Goal: Task Accomplishment & Management: Manage account settings

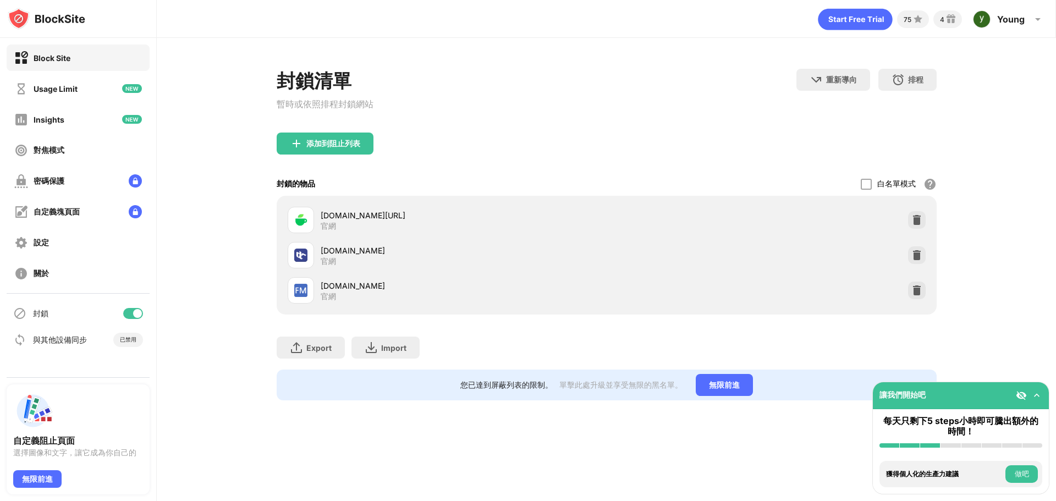
click at [661, 463] on div "75 4 Young Young Moon View Account Insights Premium Rewards Settings Support Lo…" at bounding box center [607, 250] width 900 height 501
click at [349, 155] on div "添加到阻止列表" at bounding box center [325, 144] width 97 height 22
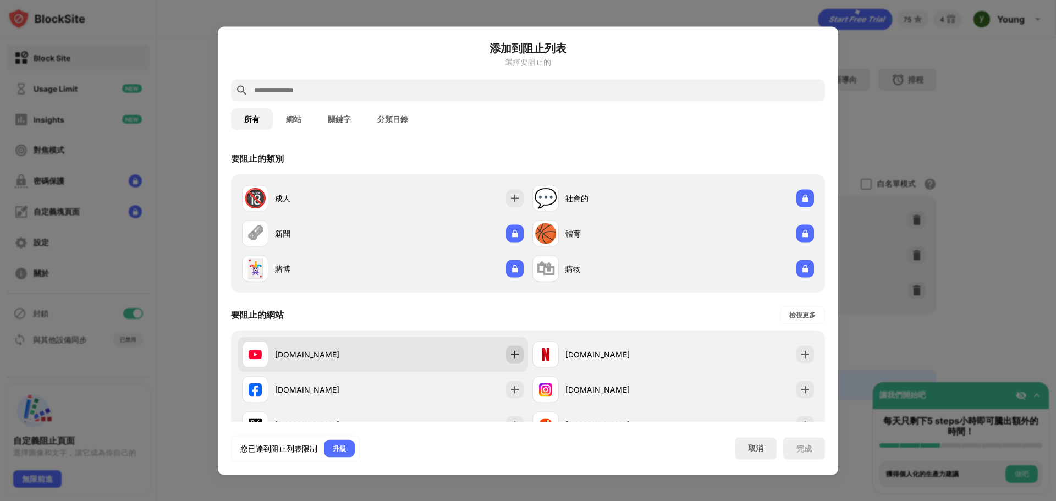
click at [515, 357] on img at bounding box center [515, 354] width 11 height 11
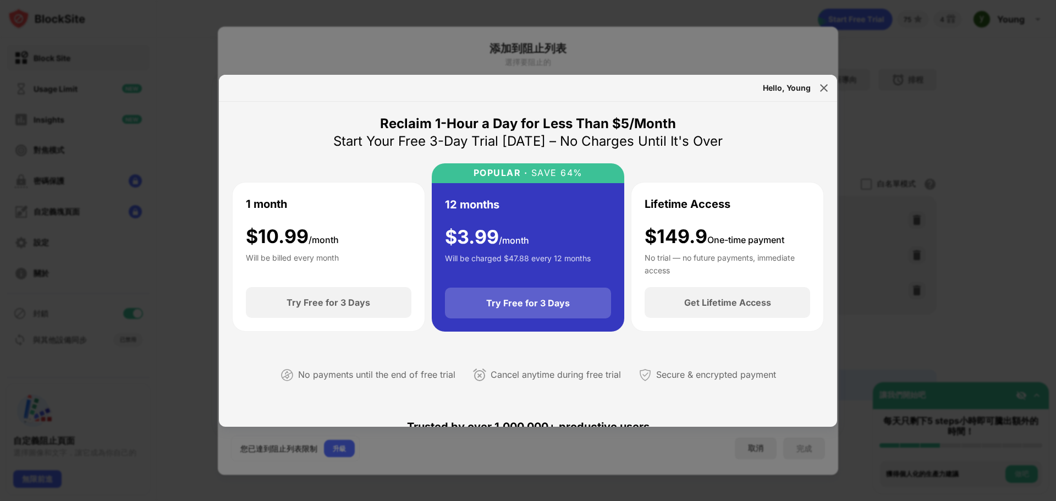
click at [517, 308] on div "Try Free for 3 Days" at bounding box center [528, 303] width 84 height 11
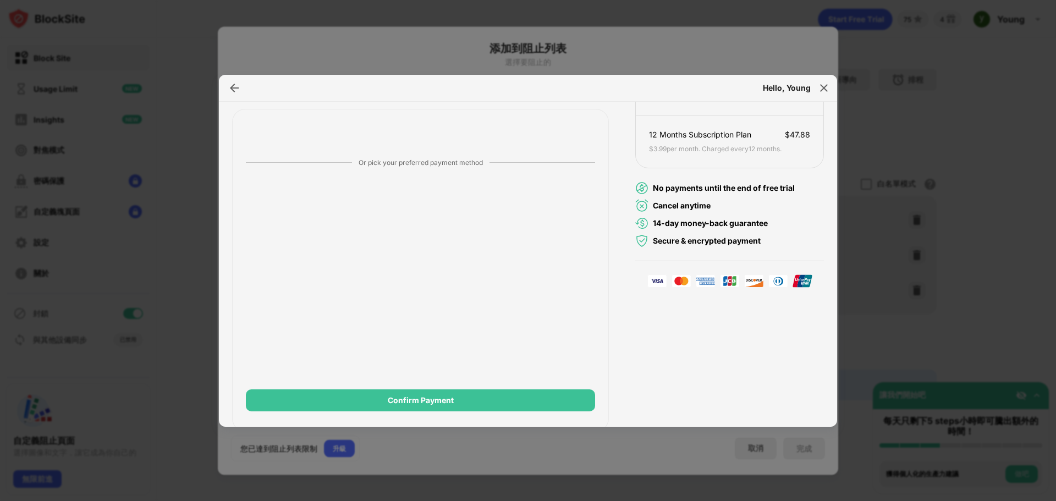
scroll to position [145, 0]
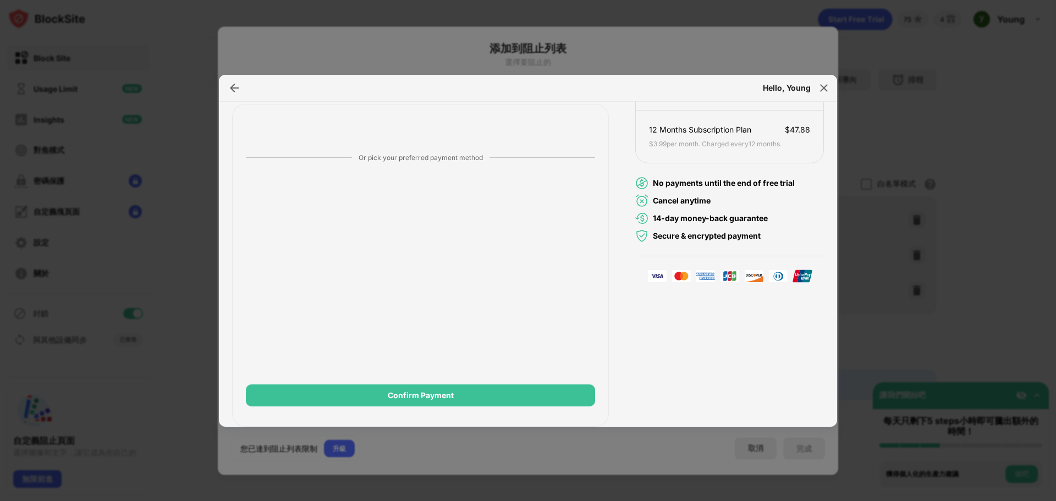
click at [678, 325] on div "Order Summary $ 3.99 per month 12 Months Subscription Plan $ 47.88 $ 3.99 per m…" at bounding box center [730, 230] width 189 height 393
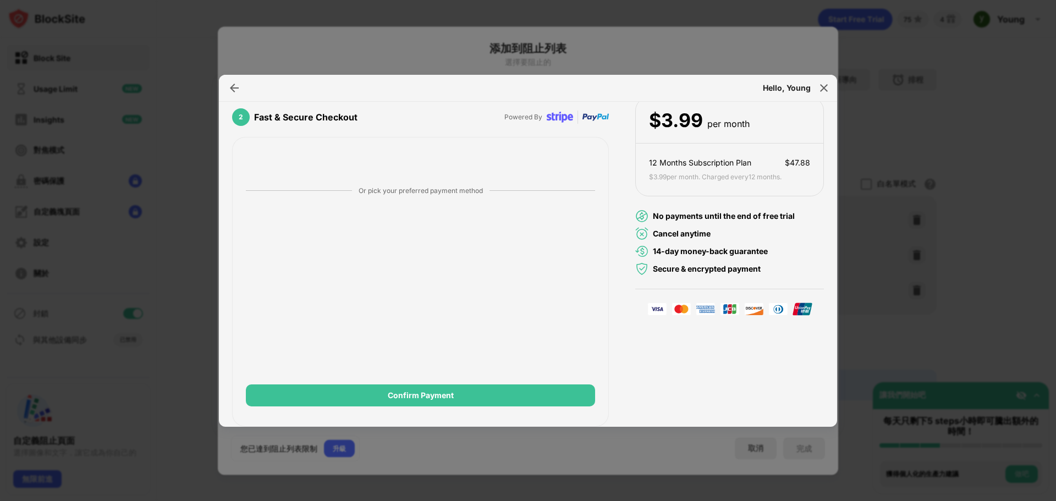
scroll to position [112, 0]
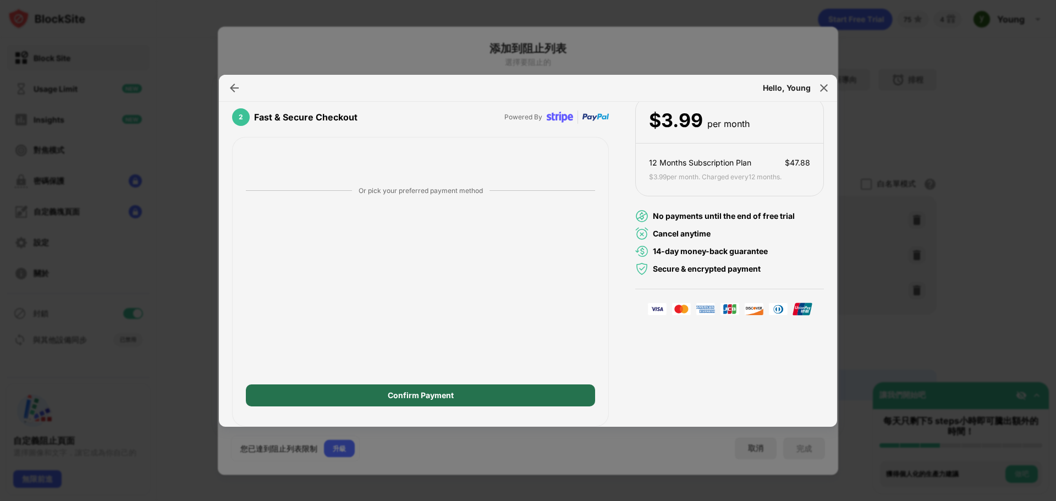
click at [401, 402] on div "Confirm Payment" at bounding box center [420, 396] width 349 height 22
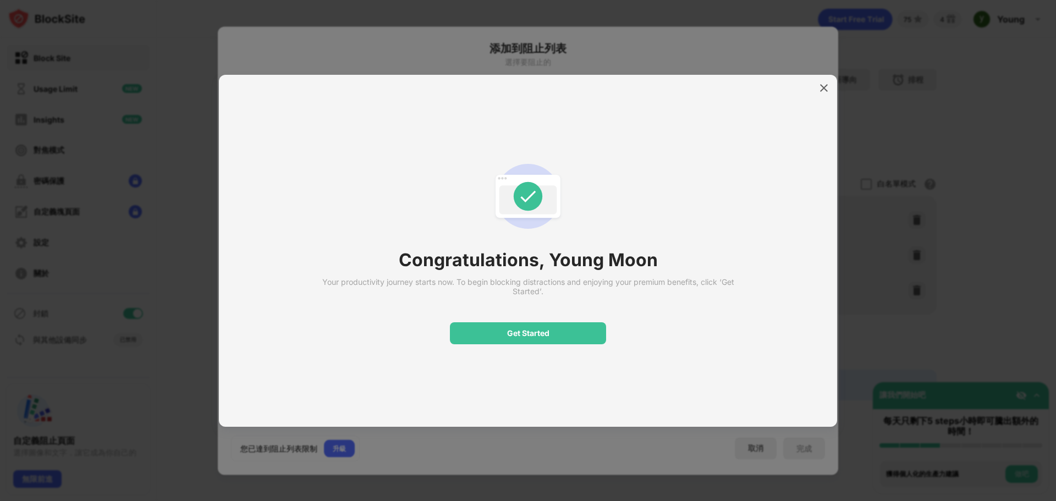
scroll to position [0, 0]
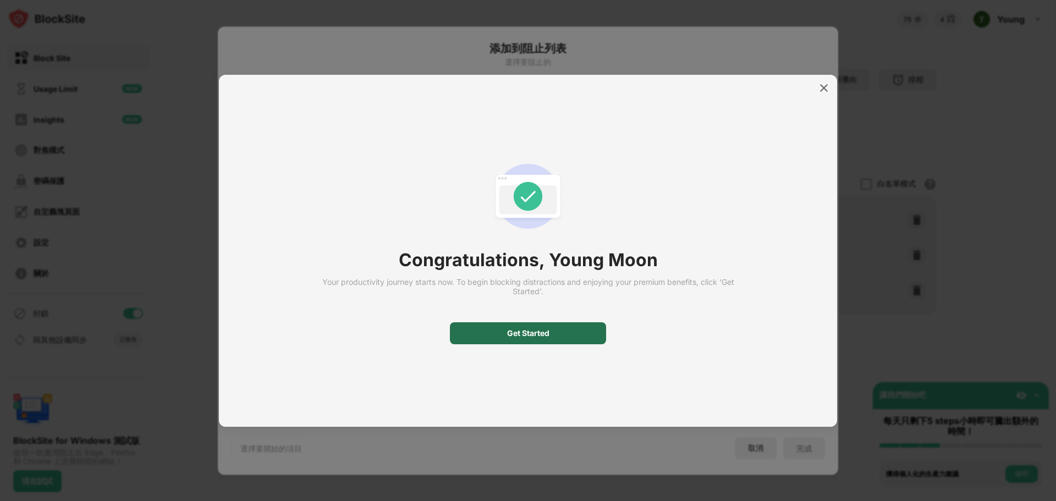
click at [512, 334] on div "Get Started" at bounding box center [528, 333] width 42 height 9
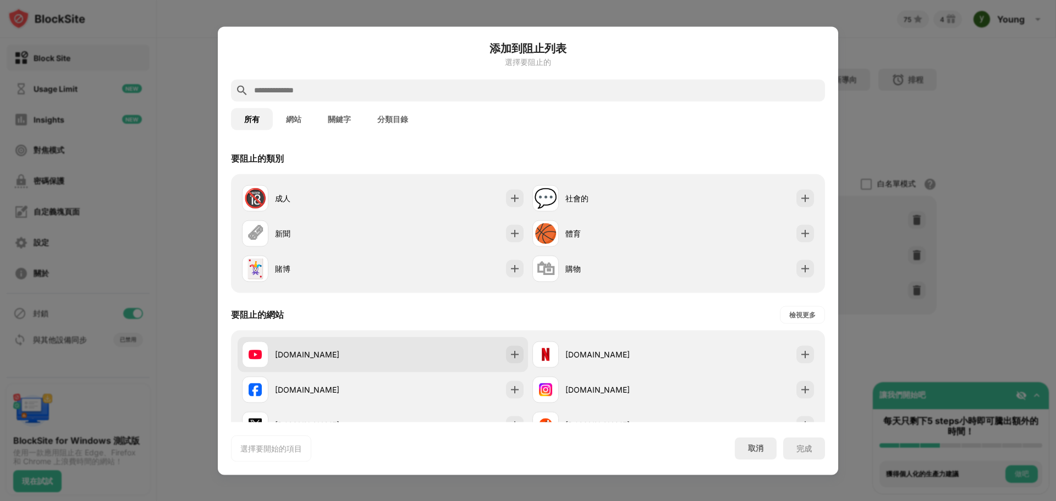
click at [510, 347] on div at bounding box center [515, 355] width 18 height 18
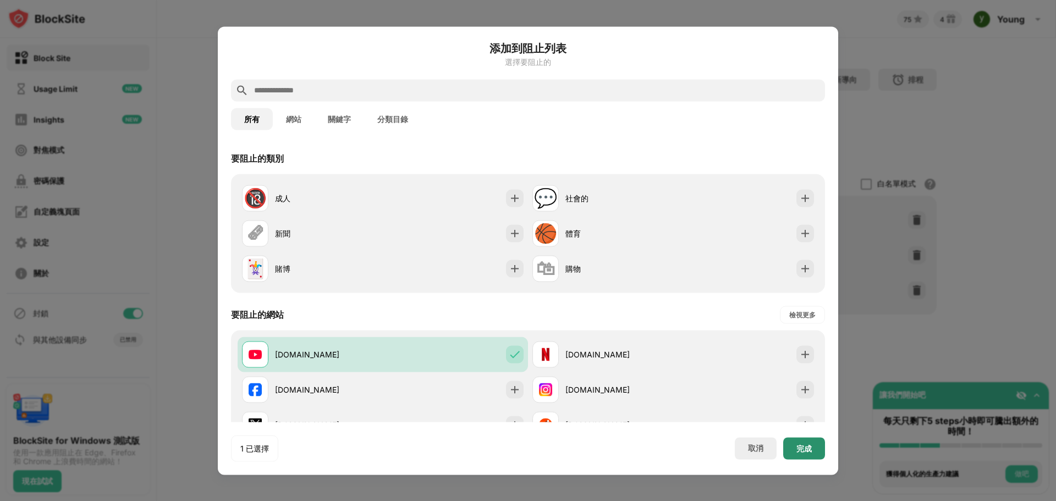
click at [811, 465] on div "添加到阻止列表 選擇要阻止的 所有 網站 關鍵字 分類目錄 要阻止的類別 🔞 成人 💬 社會的 🗞 新聞 🏀 體育 🃏 賭博 🛍 購物 要阻止的網站 檢視更多…" at bounding box center [528, 250] width 621 height 448
click at [808, 451] on div "完成" at bounding box center [804, 448] width 15 height 9
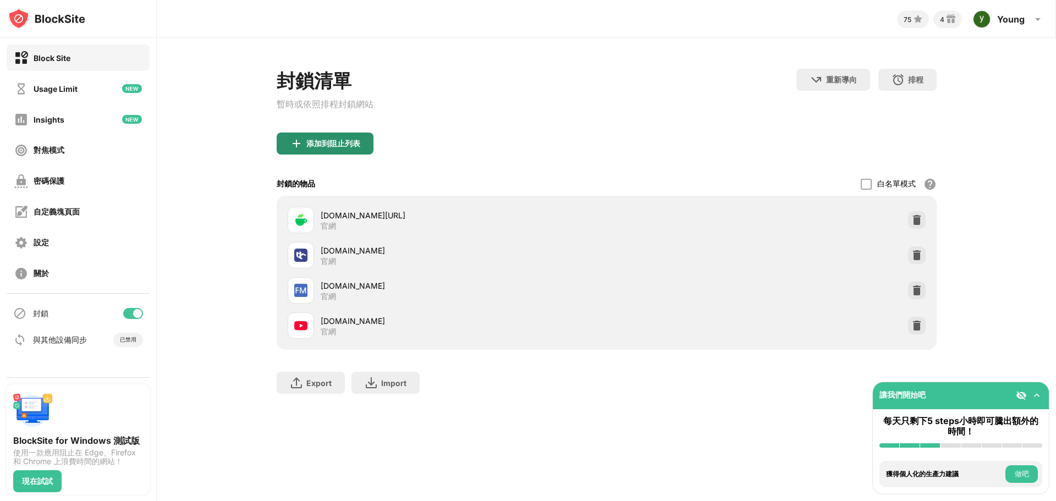
click at [304, 152] on div "添加到阻止列表" at bounding box center [325, 144] width 97 height 22
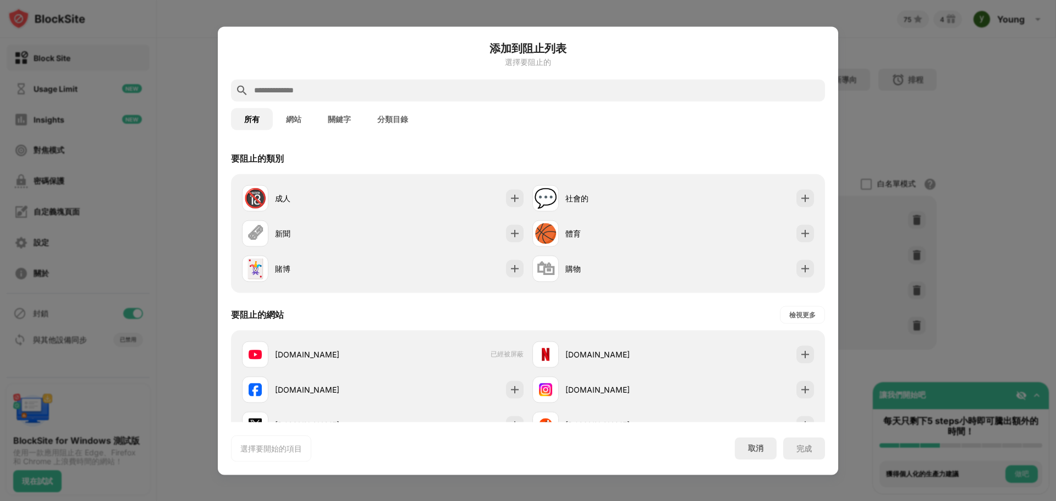
drag, startPoint x: 366, startPoint y: 17, endPoint x: 375, endPoint y: 9, distance: 11.3
click at [368, 15] on div at bounding box center [528, 250] width 1056 height 501
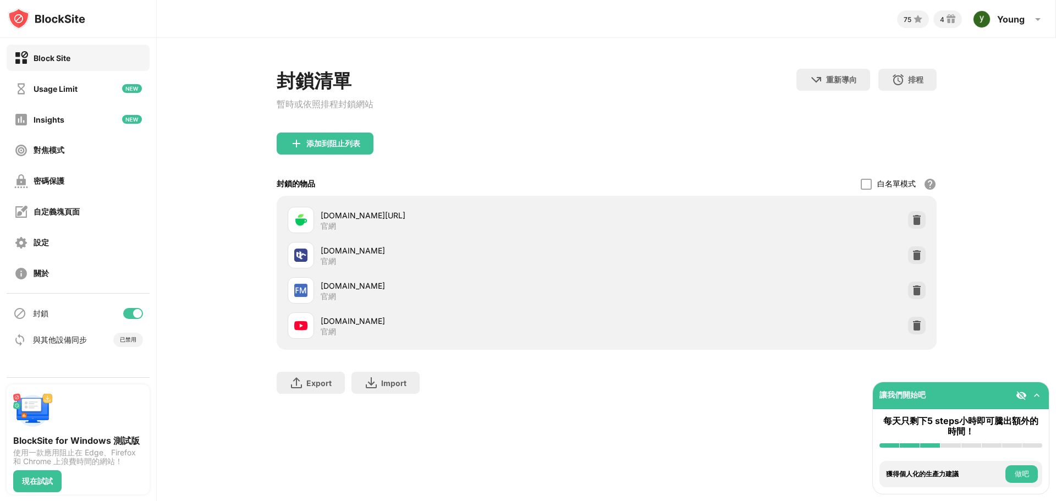
click at [464, 157] on div "添加到阻止列表" at bounding box center [607, 153] width 660 height 40
click at [350, 139] on div "添加到阻止列表" at bounding box center [325, 144] width 97 height 22
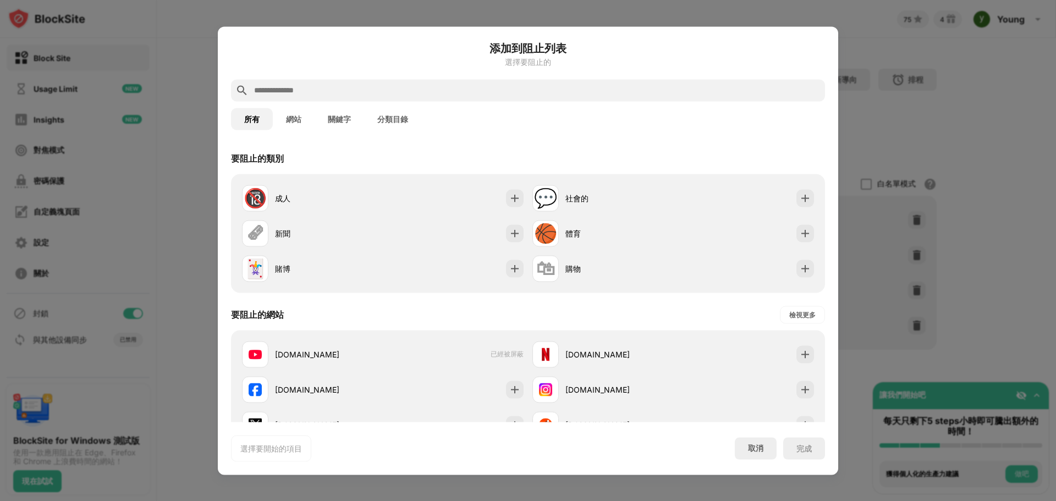
click at [435, 90] on input "text" at bounding box center [537, 90] width 568 height 13
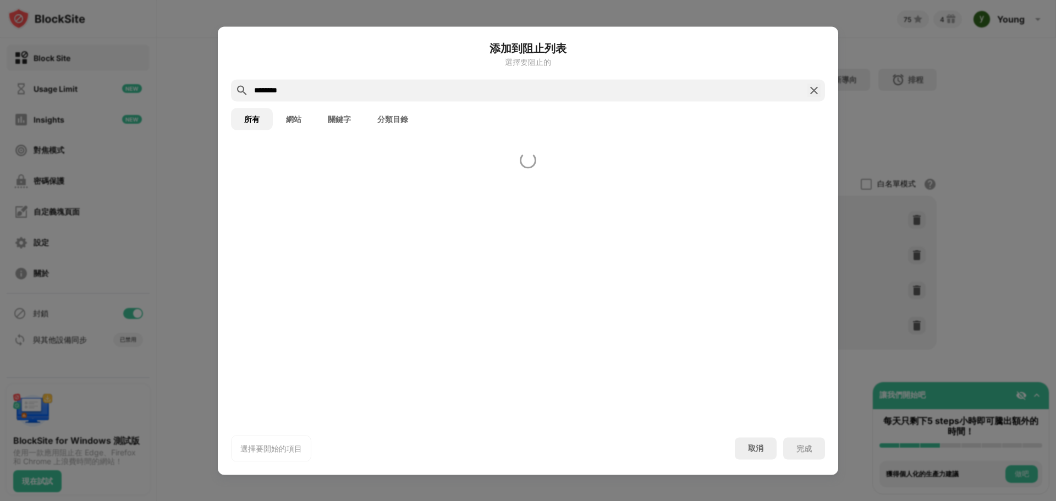
type input "********"
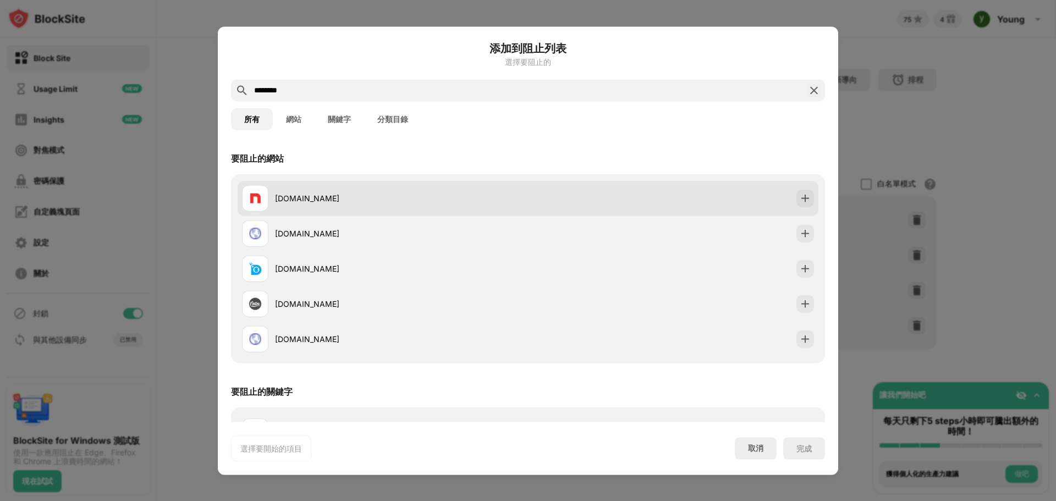
click at [316, 193] on div "nate.com" at bounding box center [401, 199] width 253 height 12
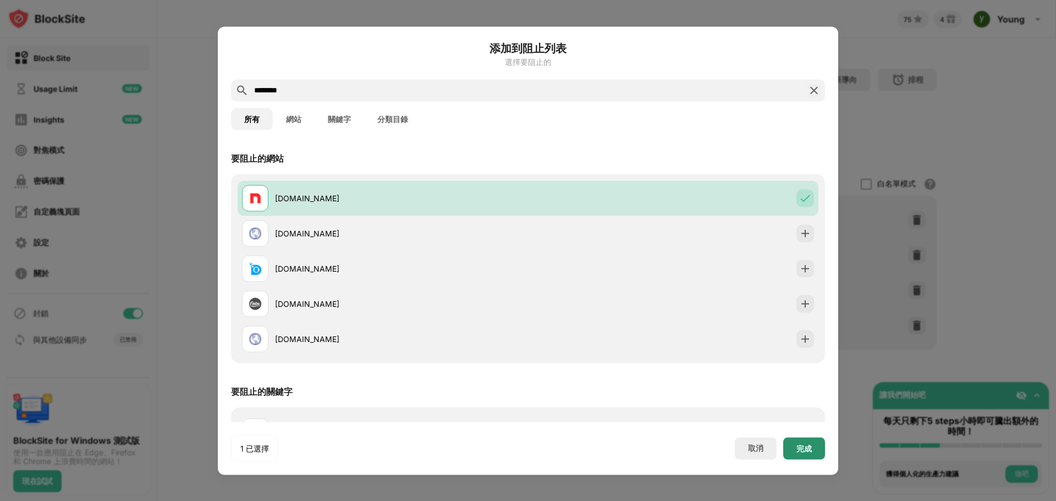
click at [814, 451] on div "完成" at bounding box center [805, 448] width 42 height 22
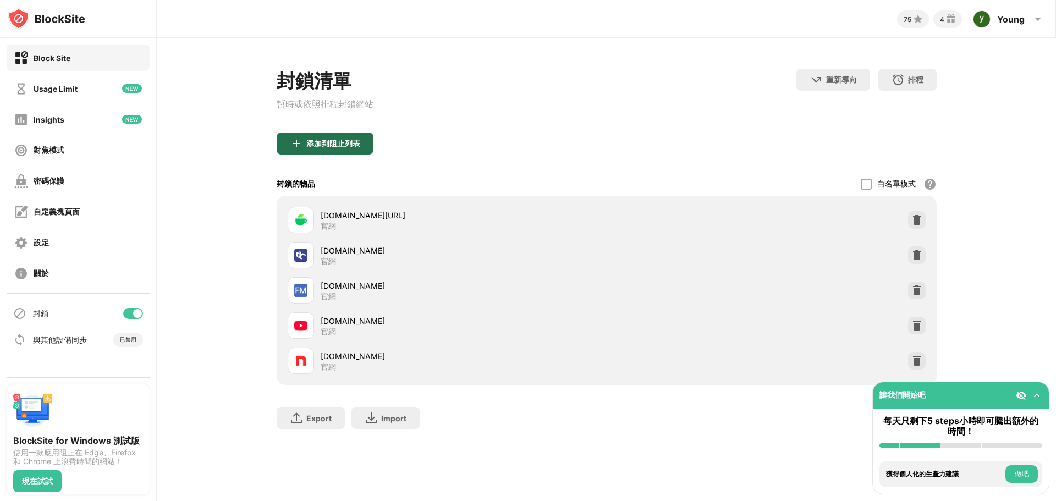
click at [354, 151] on div "添加到阻止列表" at bounding box center [325, 144] width 97 height 22
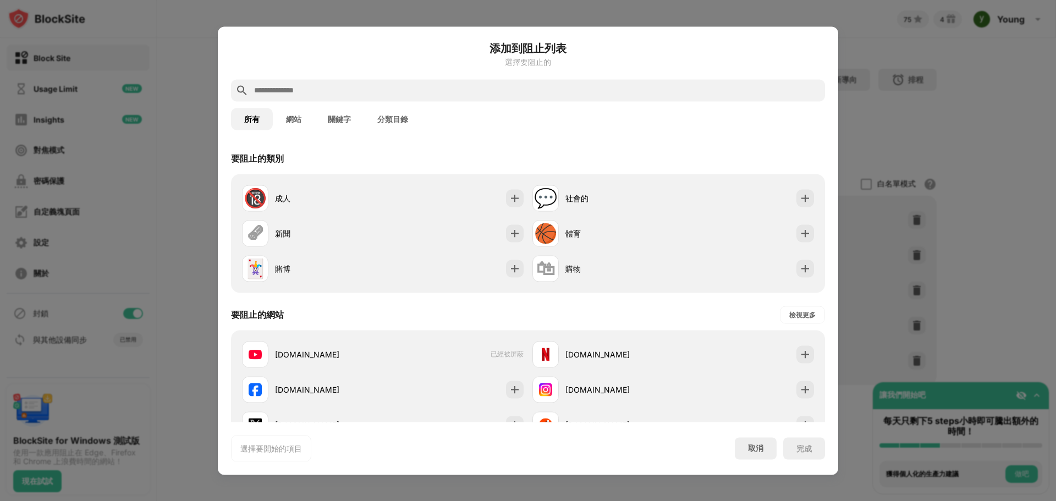
click at [512, 78] on div "添加到阻止列表 選擇要阻止的" at bounding box center [528, 60] width 594 height 40
click at [512, 84] on input "text" at bounding box center [537, 90] width 568 height 13
paste input "**********"
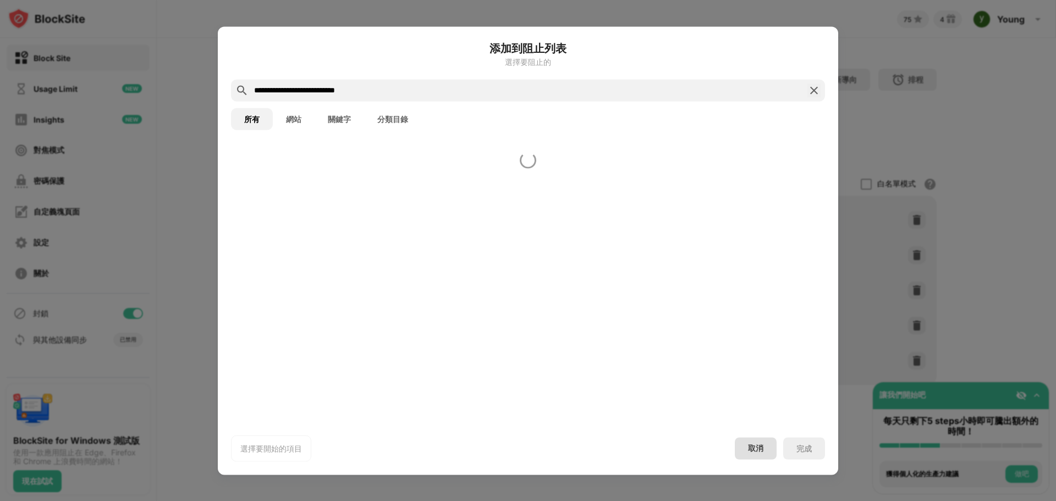
type input "**********"
click at [762, 454] on div "取消" at bounding box center [756, 448] width 42 height 22
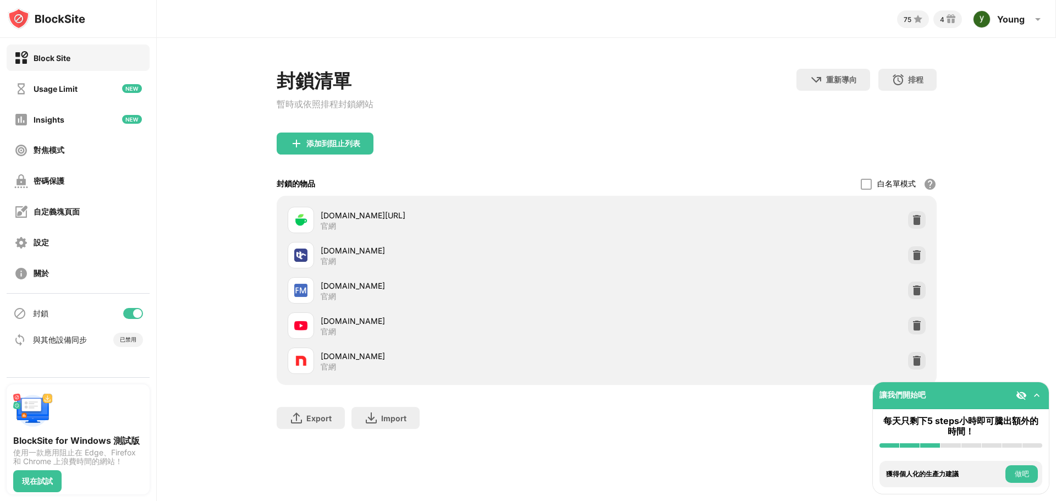
click at [327, 133] on div "封鎖清單 暫時或依照排程封鎖網站" at bounding box center [325, 101] width 97 height 64
click at [331, 145] on div "添加到阻止列表" at bounding box center [333, 143] width 54 height 9
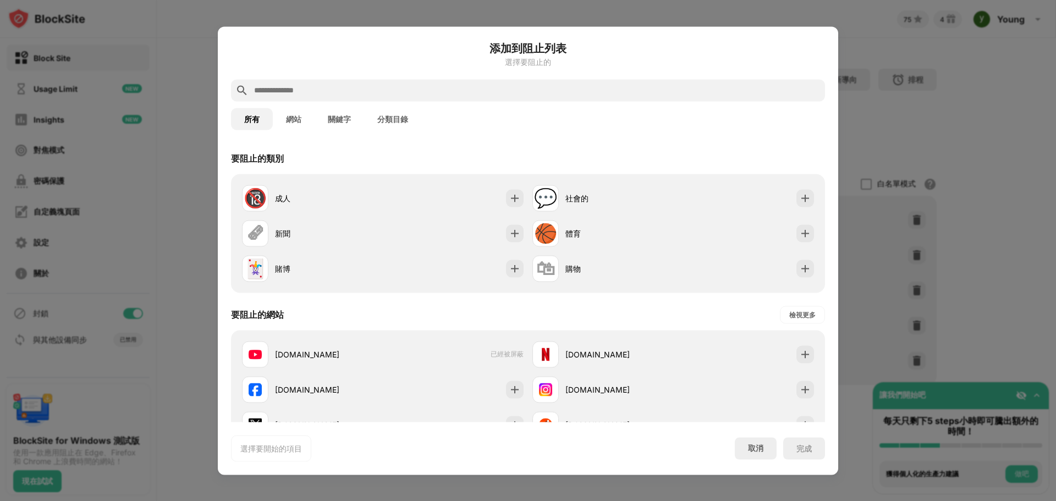
click at [549, 92] on input "text" at bounding box center [537, 90] width 568 height 13
paste input "**********"
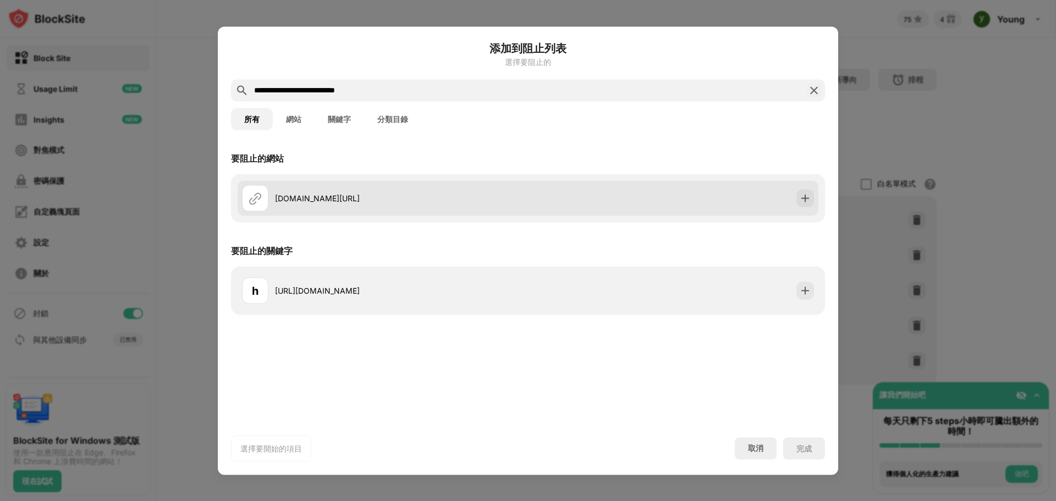
type input "**********"
click at [590, 198] on div "cafe.naver.com/fomosa" at bounding box center [528, 197] width 581 height 35
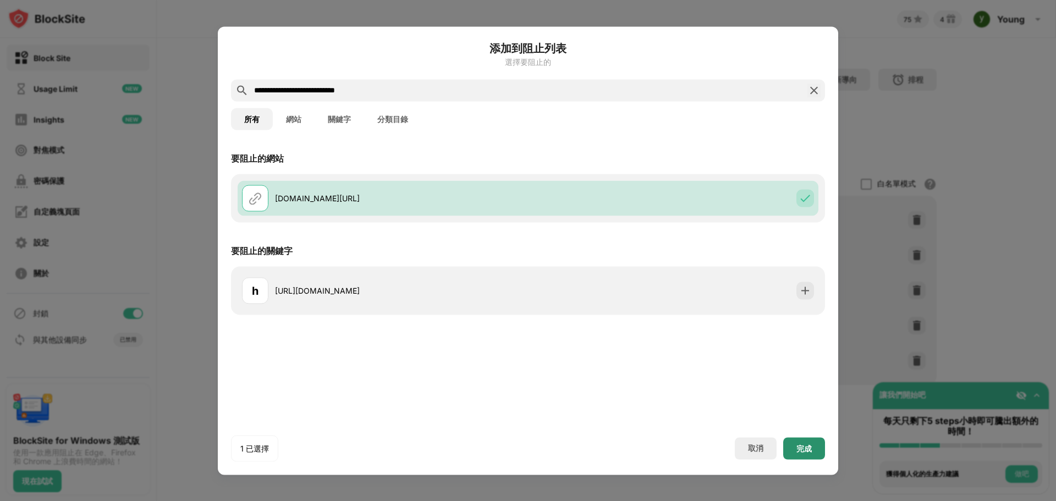
click at [808, 450] on div "完成" at bounding box center [804, 448] width 15 height 9
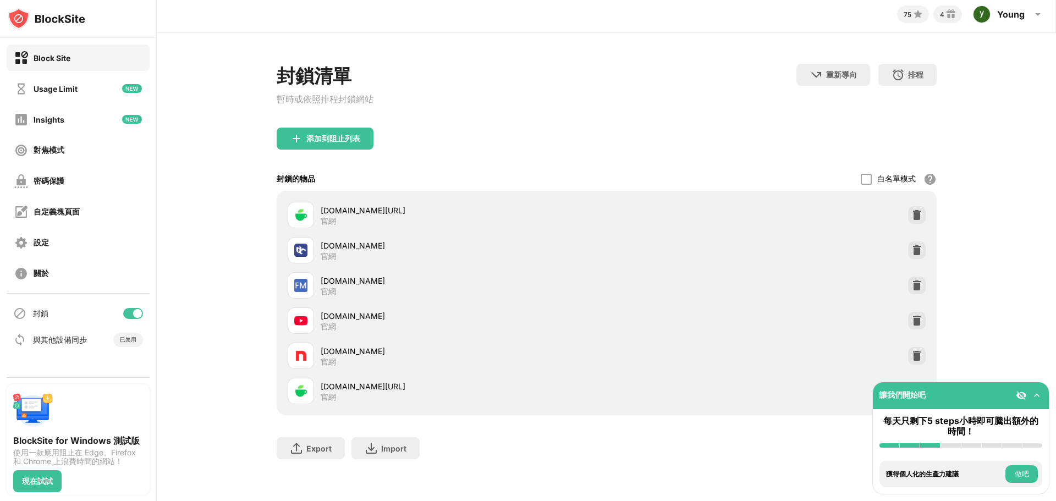
scroll to position [17, 0]
click at [305, 118] on div "封鎖清單 暫時或依照排程封鎖網站" at bounding box center [325, 96] width 97 height 64
click at [305, 128] on div "添加到阻止列表" at bounding box center [325, 139] width 97 height 22
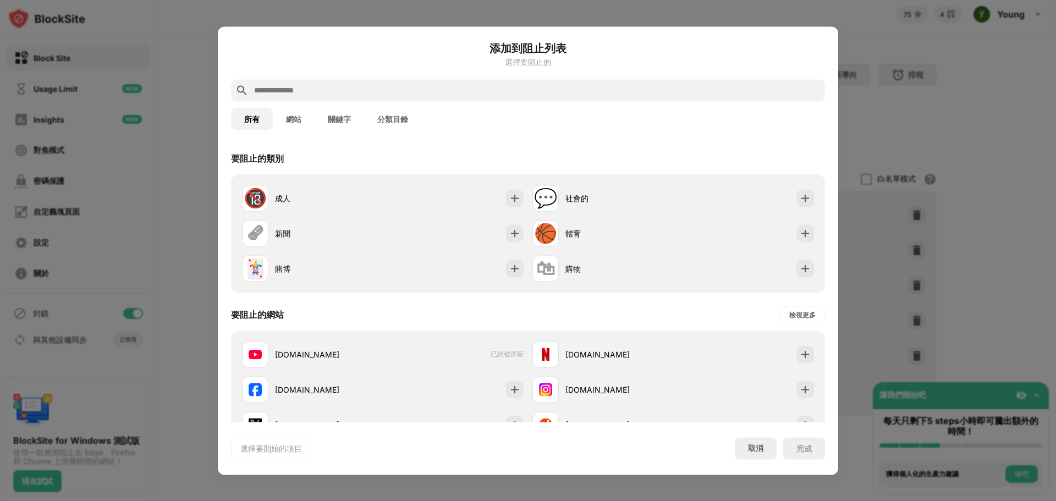
click at [375, 87] on input "text" at bounding box center [537, 90] width 568 height 13
paste input "**********"
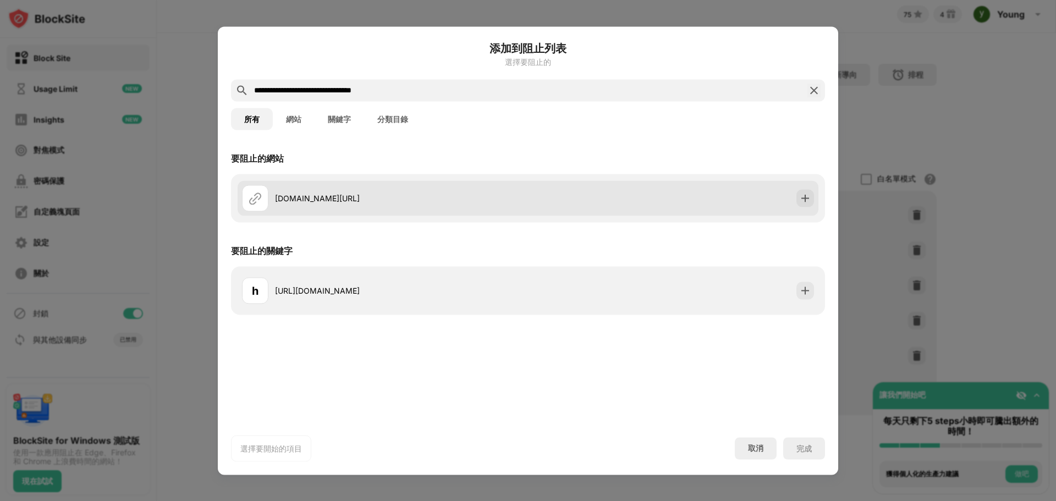
type input "**********"
click at [380, 209] on div "cafe.naver.com/remonterrace" at bounding box center [385, 198] width 286 height 26
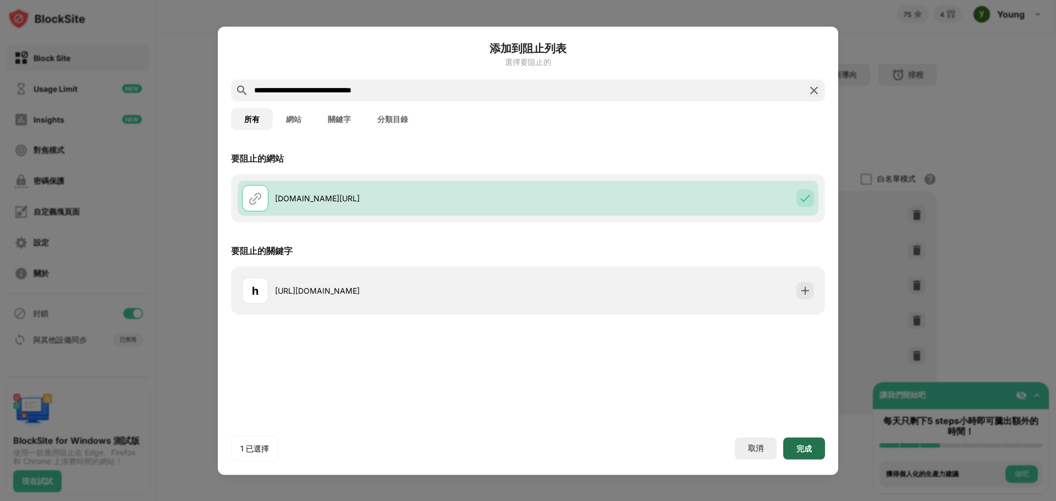
click at [801, 448] on div "完成" at bounding box center [804, 448] width 15 height 9
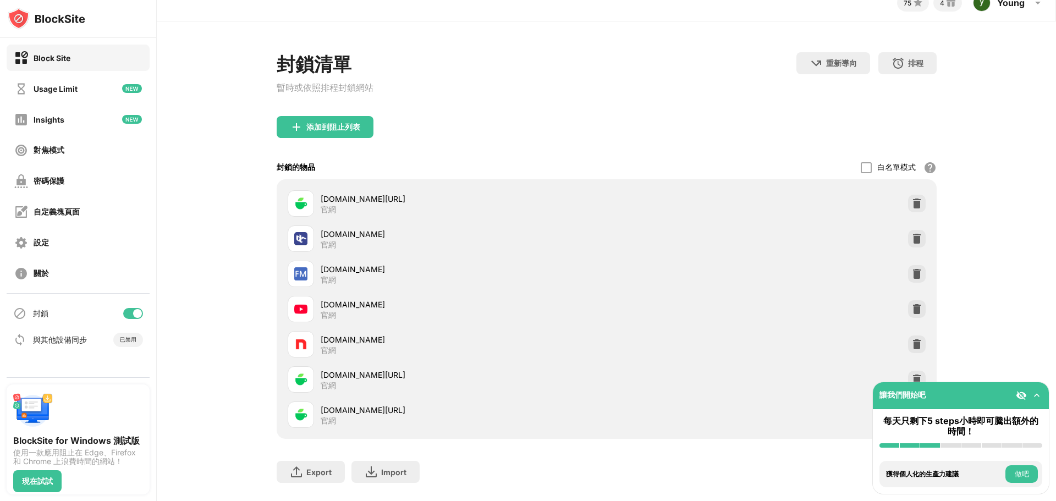
click at [700, 155] on div "添加到阻止列表" at bounding box center [607, 136] width 660 height 40
click at [355, 129] on div "添加到阻止列表" at bounding box center [333, 127] width 54 height 9
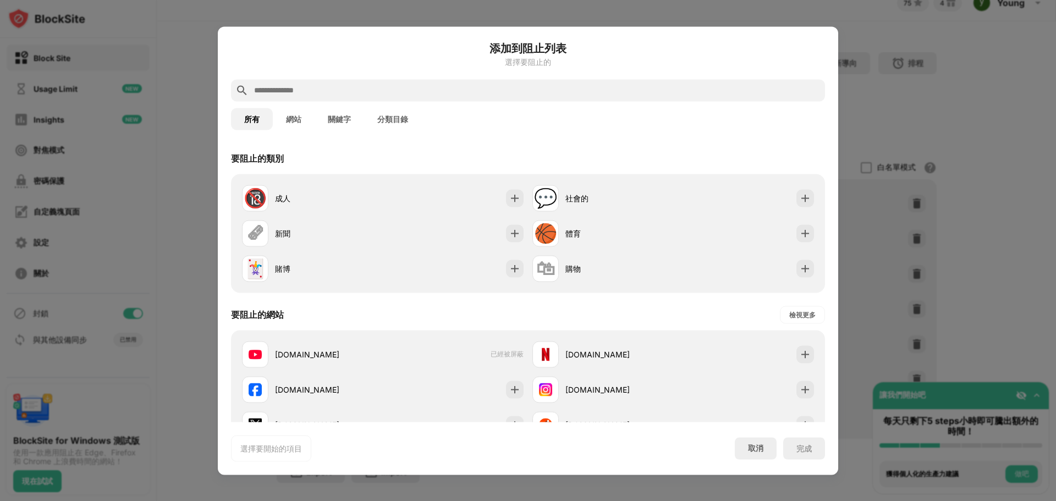
click at [480, 93] on input "text" at bounding box center [537, 90] width 568 height 13
paste input "**********"
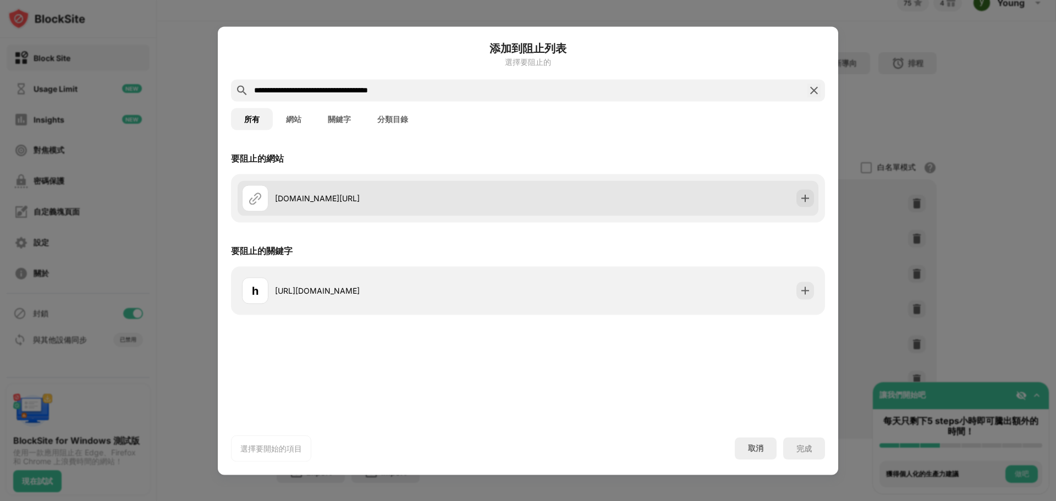
type input "**********"
click at [355, 198] on div "section.cafe.naver.com/ca-fe/home" at bounding box center [401, 199] width 253 height 12
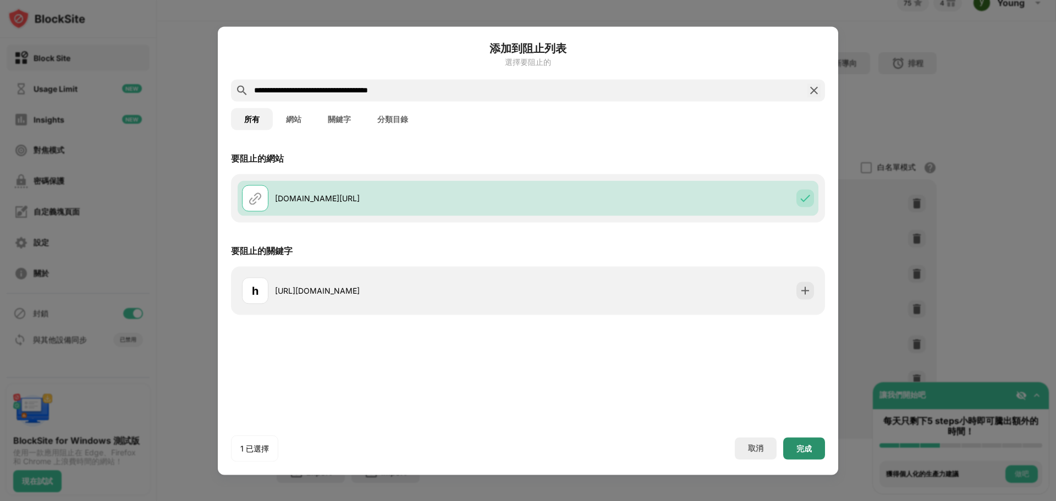
click at [796, 443] on div "完成" at bounding box center [805, 448] width 42 height 22
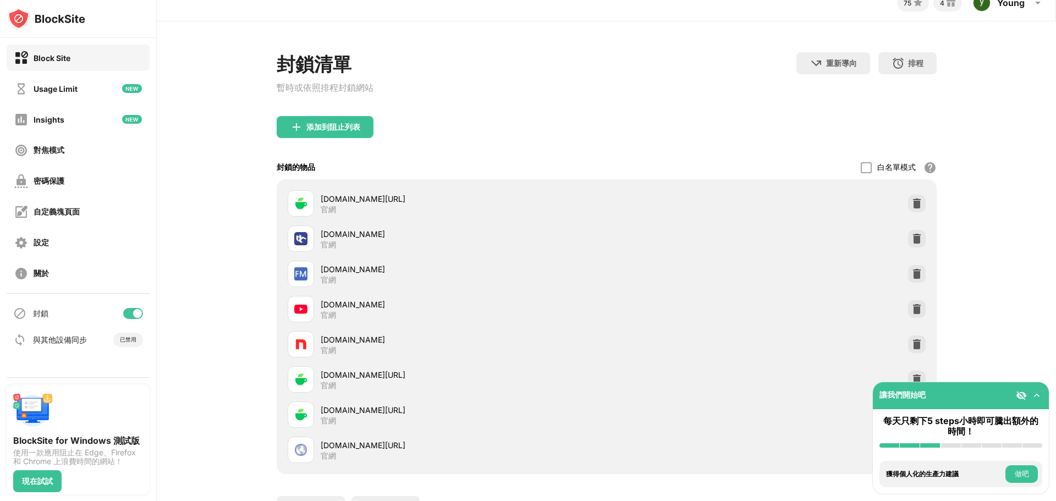
click at [221, 445] on div "封鎖清單 暫時或依照排程封鎖網站 重新導向 按一下設定重新導向網站 排程 選擇阻止列表將處於活動狀態的日期和時間範圍。 添加到阻止列表 封鎖的物品 白名單模式…" at bounding box center [607, 290] width 900 height 539
click at [758, 113] on div "封鎖清單 暫時或依照排程封鎖網站 重新導向 按一下設定重新導向網站 排程 選擇阻止列表將處於活動狀態的日期和時間範圍。" at bounding box center [607, 84] width 660 height 64
